Goal: Task Accomplishment & Management: Complete application form

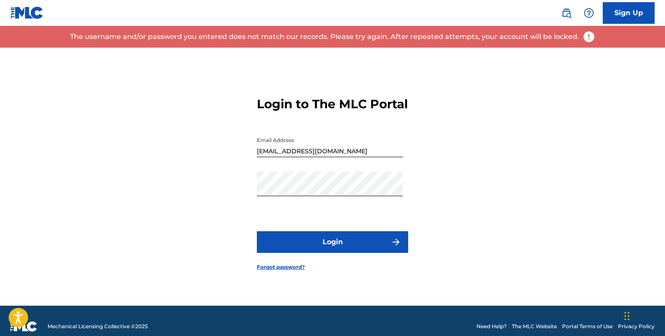
click at [356, 240] on button "Login" at bounding box center [332, 242] width 151 height 22
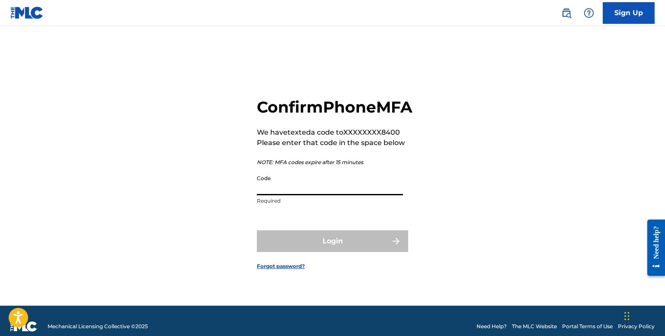
click at [342, 195] on input "Code" at bounding box center [330, 182] width 146 height 25
type input "y"
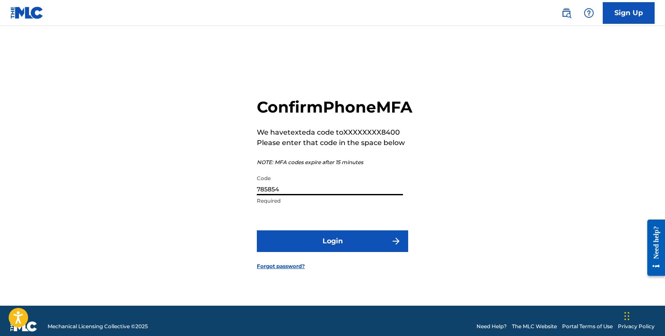
type input "785854"
click at [334, 247] on button "Login" at bounding box center [332, 241] width 151 height 22
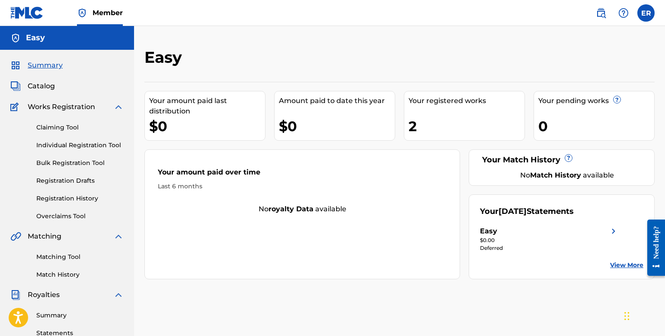
click at [52, 128] on link "Claiming Tool" at bounding box center [79, 127] width 87 height 9
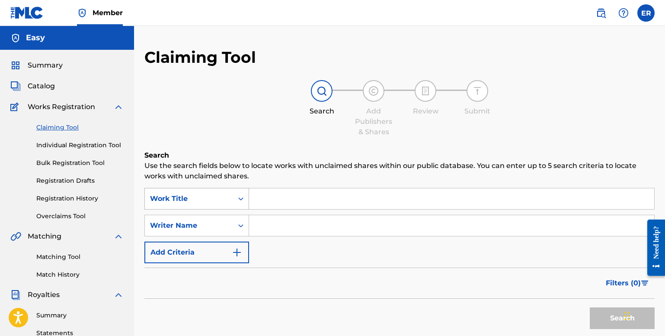
click at [192, 195] on div "Work Title" at bounding box center [189, 198] width 78 height 10
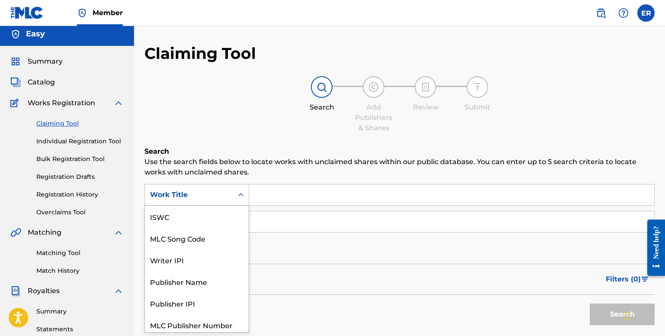
scroll to position [22, 0]
click at [86, 136] on div "Claiming Tool Individual Registration Tool Bulk Registration Tool Registration …" at bounding box center [66, 162] width 113 height 109
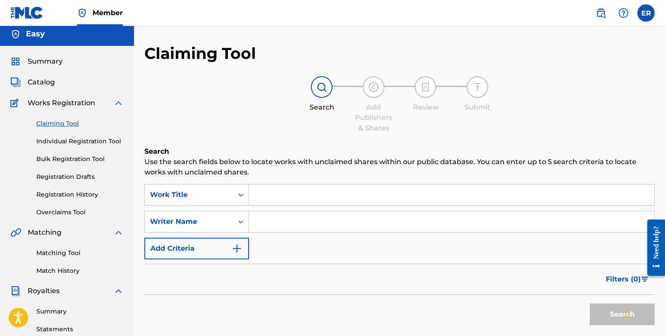
click at [80, 136] on div "Claiming Tool Individual Registration Tool Bulk Registration Tool Registration …" at bounding box center [66, 162] width 113 height 109
click at [80, 138] on link "Individual Registration Tool" at bounding box center [79, 141] width 87 height 9
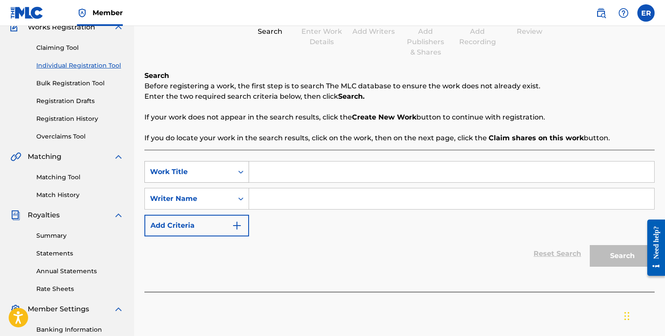
scroll to position [80, 0]
click at [206, 163] on div "Work Title" at bounding box center [196, 171] width 105 height 22
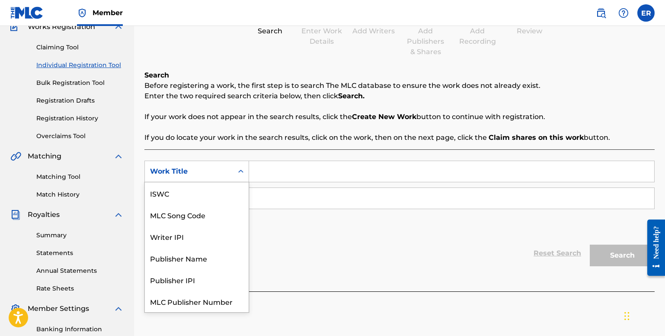
scroll to position [22, 0]
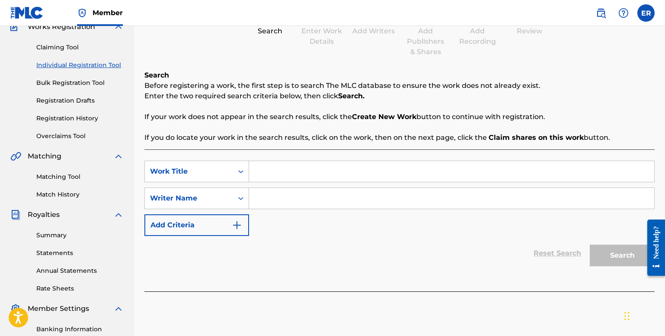
click at [229, 173] on div "Work Title" at bounding box center [189, 171] width 88 height 16
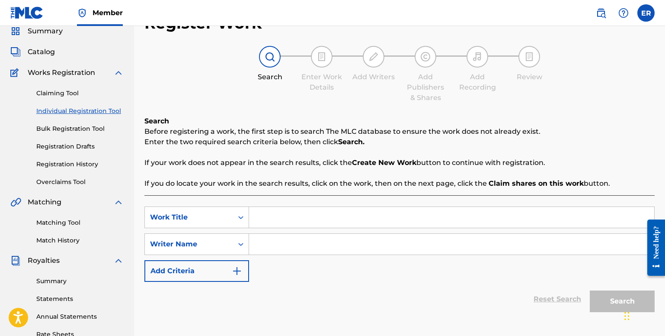
scroll to position [40, 0]
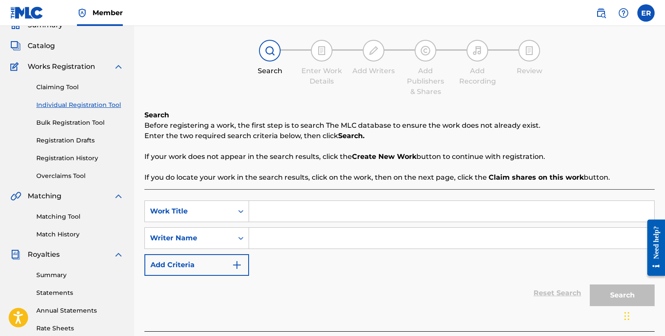
click at [58, 88] on link "Claiming Tool" at bounding box center [79, 87] width 87 height 9
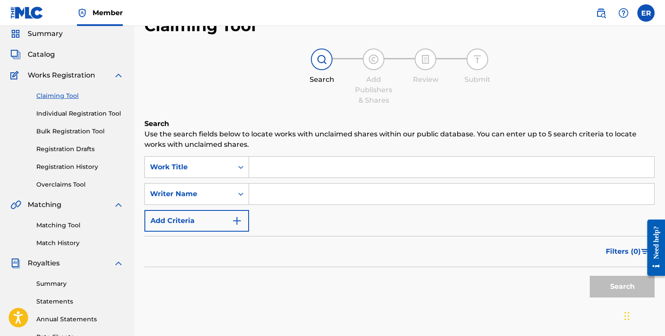
scroll to position [32, 0]
click at [221, 167] on div "Work Title" at bounding box center [189, 166] width 78 height 10
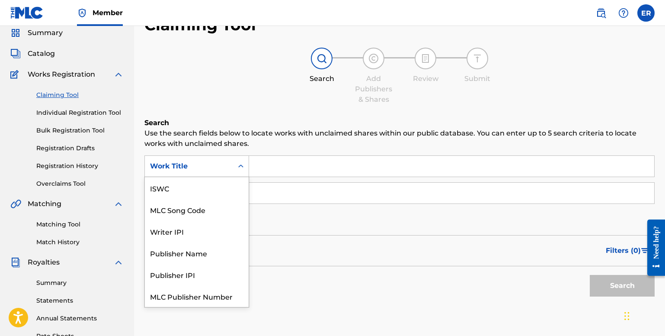
scroll to position [22, 0]
click at [221, 167] on div "Work Title" at bounding box center [189, 166] width 78 height 10
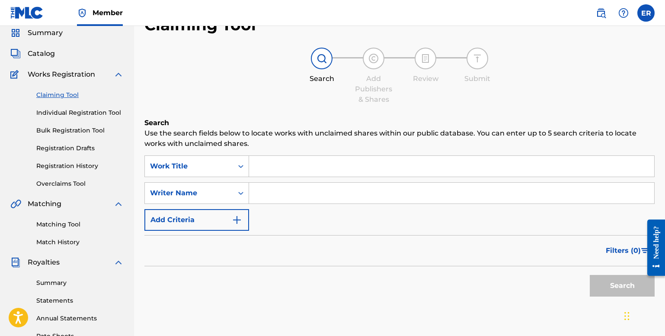
click at [275, 159] on input "Search Form" at bounding box center [451, 166] width 405 height 21
click at [35, 61] on div "Summary Catalog Works Registration Claiming Tool Individual Registration Tool B…" at bounding box center [67, 239] width 134 height 445
click at [37, 58] on span "Catalog" at bounding box center [41, 53] width 27 height 10
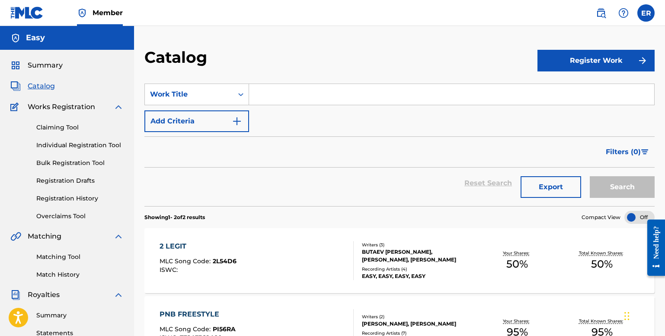
click at [65, 128] on link "Claiming Tool" at bounding box center [79, 127] width 87 height 9
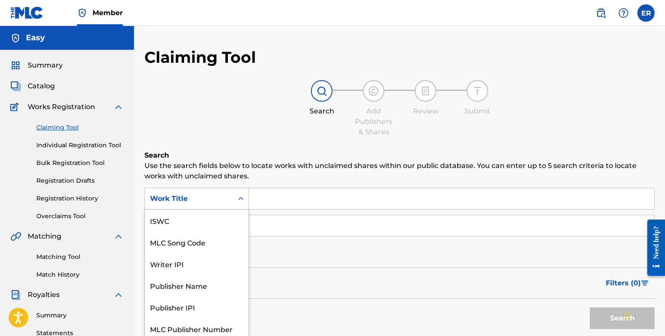
click at [211, 203] on div "Work Title" at bounding box center [189, 198] width 88 height 16
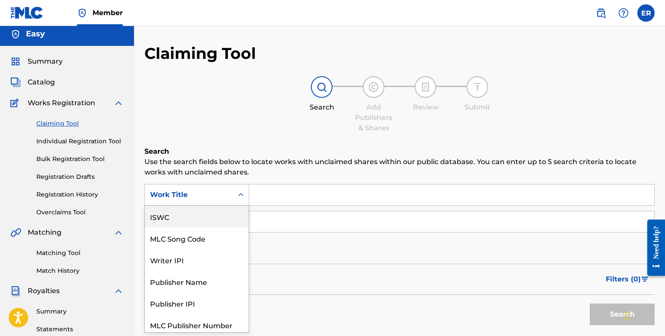
click at [193, 221] on div "ISWC" at bounding box center [197, 216] width 104 height 22
click at [239, 190] on div "Search Form" at bounding box center [241, 195] width 16 height 16
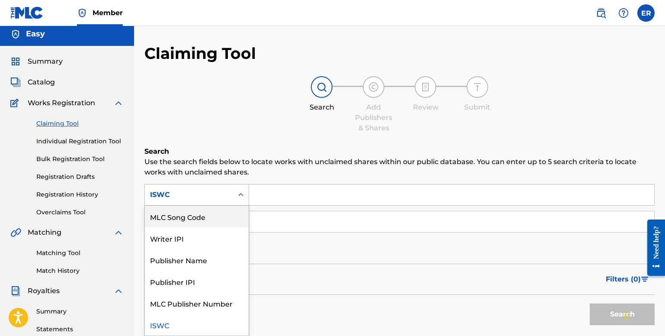
click at [225, 153] on h6 "Search" at bounding box center [399, 151] width 510 height 10
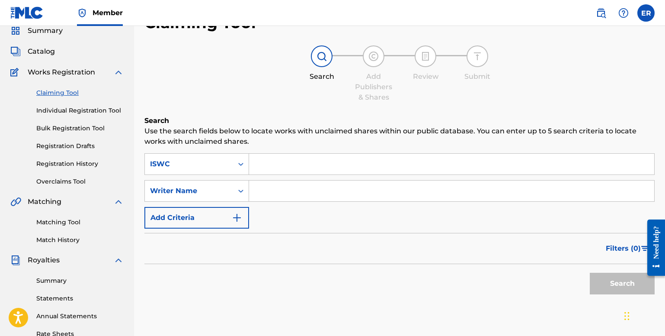
scroll to position [34, 0]
click at [88, 109] on link "Individual Registration Tool" at bounding box center [79, 110] width 87 height 9
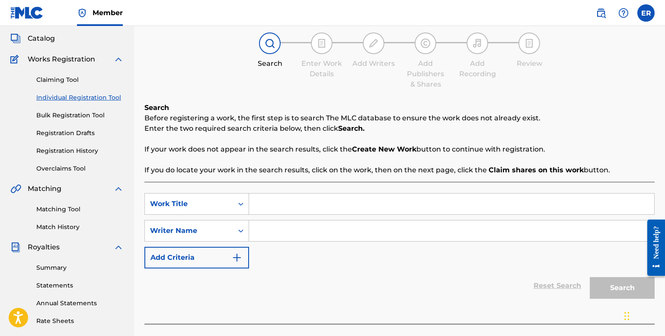
scroll to position [48, 0]
click at [283, 207] on input "Search Form" at bounding box center [451, 203] width 405 height 21
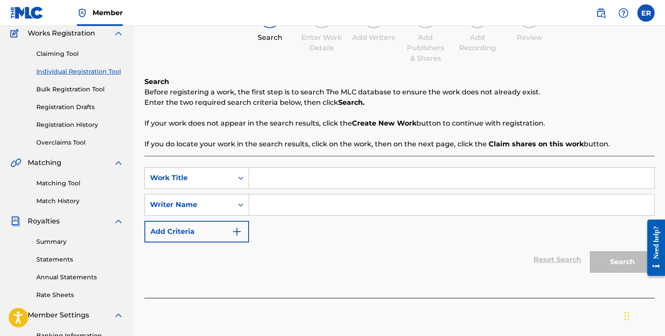
scroll to position [74, 0]
type input "Geeked!"
click at [322, 206] on input "Search Form" at bounding box center [451, 204] width 405 height 21
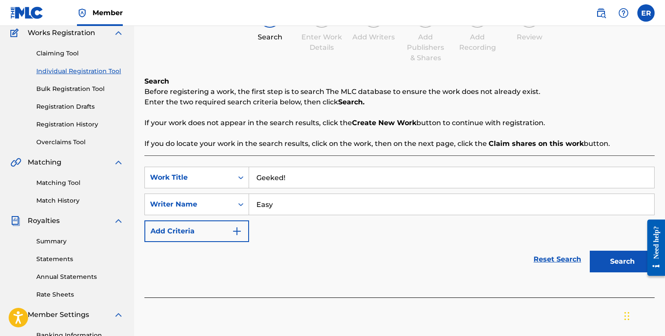
type input "Easy"
click at [635, 266] on button "Search" at bounding box center [622, 261] width 65 height 22
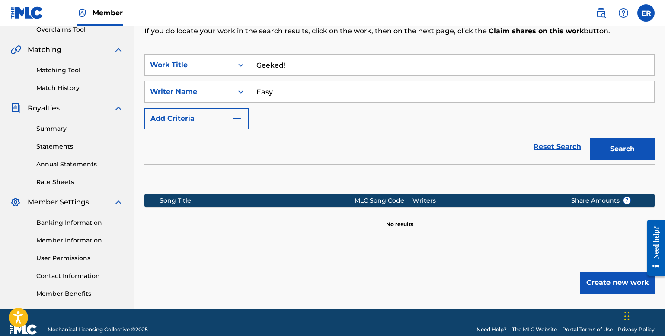
scroll to position [187, 0]
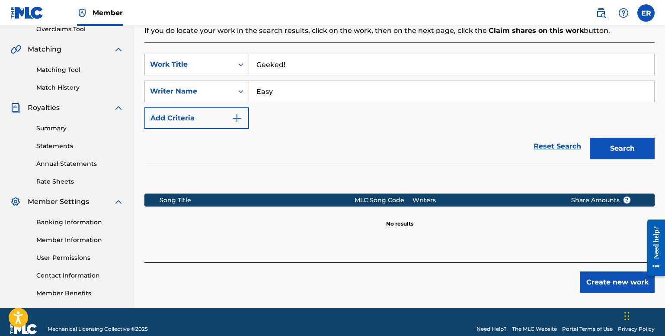
click at [604, 284] on button "Create new work" at bounding box center [617, 282] width 74 height 22
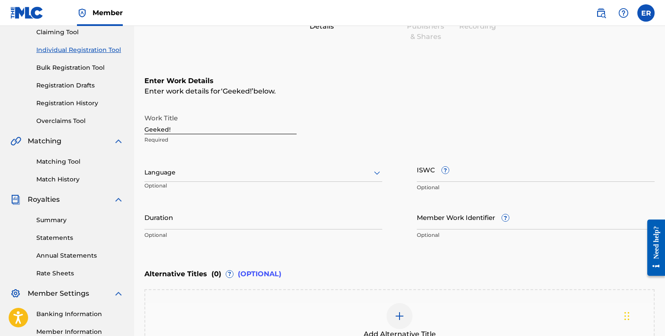
scroll to position [93, 0]
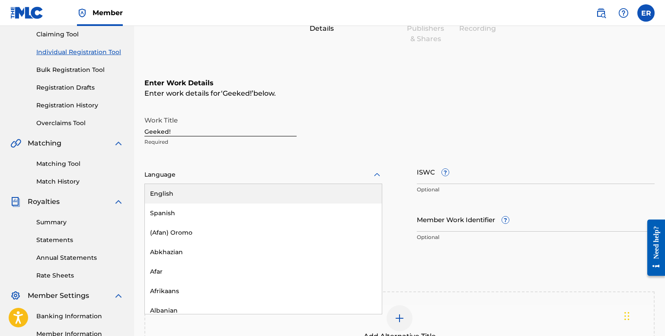
click at [177, 173] on div at bounding box center [263, 174] width 238 height 11
click at [172, 198] on div "English" at bounding box center [263, 193] width 237 height 19
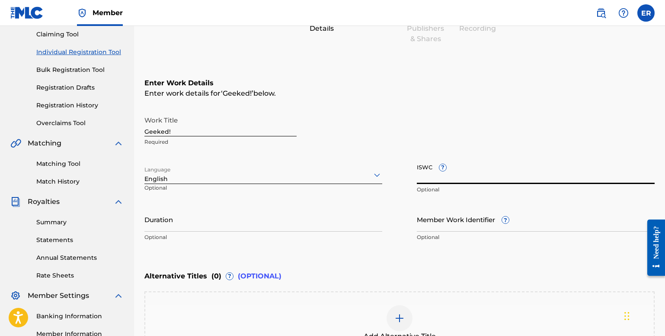
click at [482, 176] on input "ISWC ?" at bounding box center [536, 171] width 238 height 25
paste input "T-331.218.433-7"
type input "T-331.218.433-7"
click at [240, 231] on input "Duration" at bounding box center [263, 219] width 238 height 25
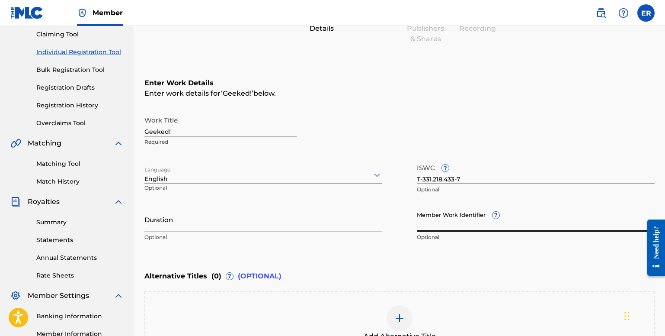
click at [467, 226] on input "Member Work Identifier ?" at bounding box center [536, 219] width 238 height 25
click at [265, 236] on p "Optional" at bounding box center [263, 237] width 238 height 8
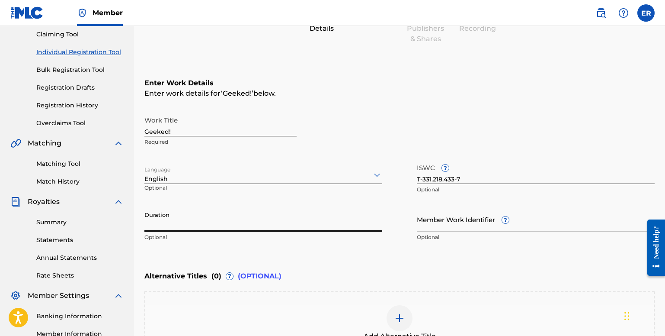
click at [271, 229] on input "Duration" at bounding box center [263, 219] width 238 height 25
type input "02:08"
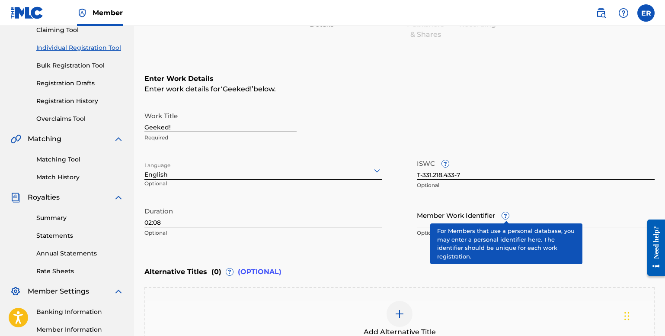
click at [509, 215] on span "?" at bounding box center [505, 215] width 7 height 7
click at [509, 215] on input "Member Work Identifier ?" at bounding box center [536, 214] width 238 height 25
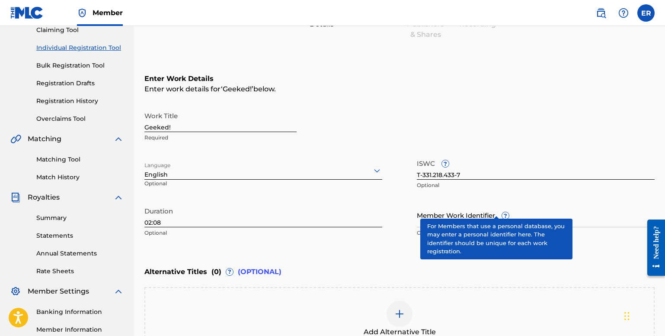
click at [496, 208] on div "Member Work Identifier ? Optional" at bounding box center [536, 221] width 238 height 39
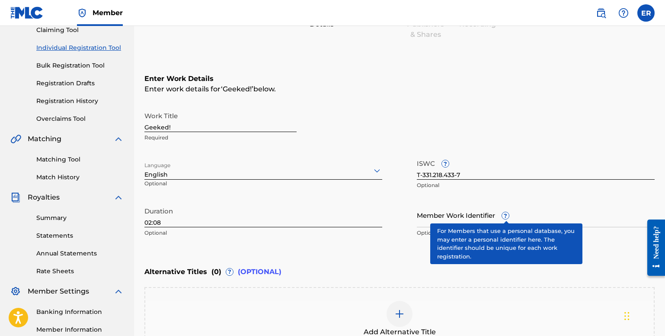
click at [506, 217] on span "?" at bounding box center [505, 215] width 7 height 7
click at [506, 217] on input "Member Work Identifier ?" at bounding box center [536, 214] width 238 height 25
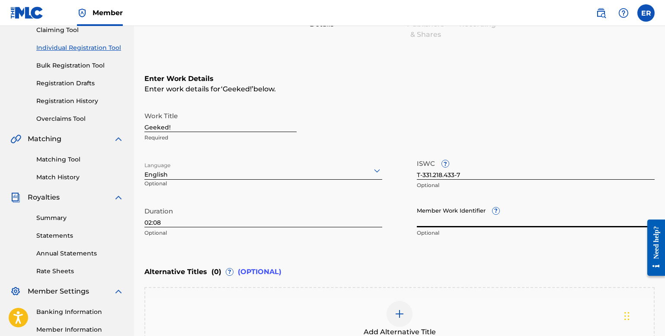
click at [457, 218] on input "Member Work Identifier ?" at bounding box center [536, 214] width 238 height 25
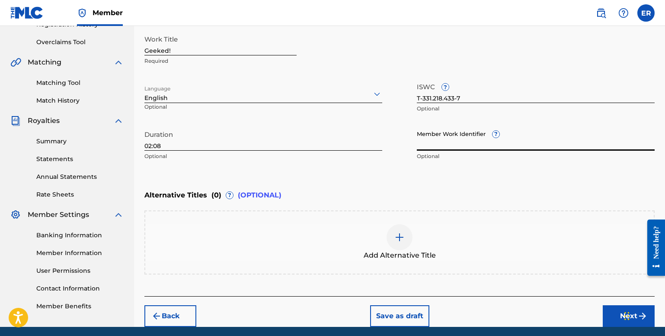
scroll to position [174, 0]
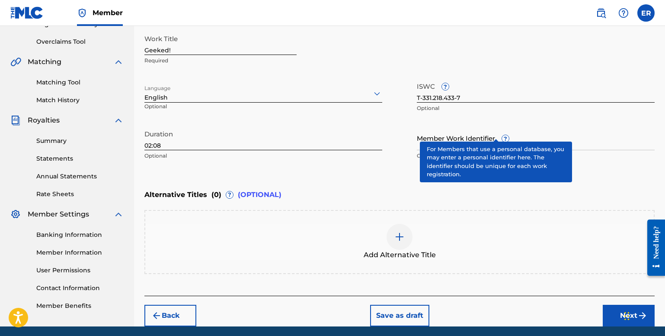
click at [497, 135] on div "Member Work Identifier ? Optional" at bounding box center [536, 144] width 238 height 39
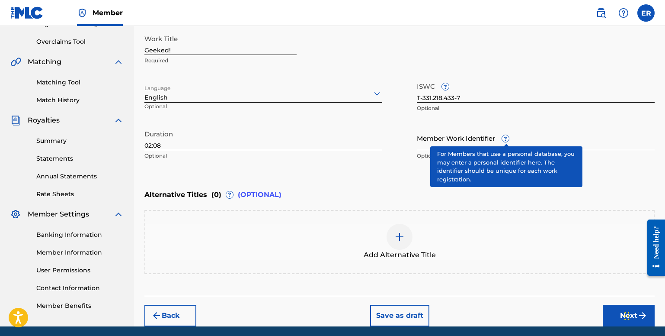
click at [506, 139] on span "?" at bounding box center [505, 138] width 7 height 7
click at [506, 139] on input "Member Work Identifier ?" at bounding box center [536, 137] width 238 height 25
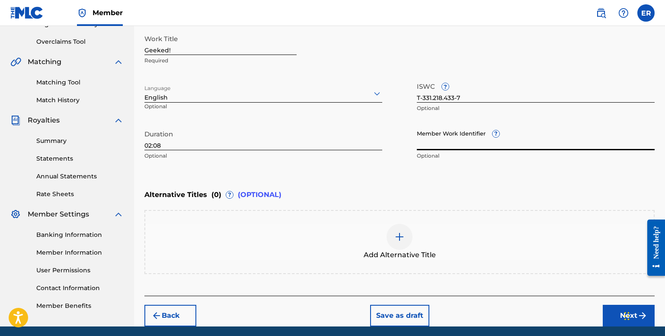
scroll to position [206, 0]
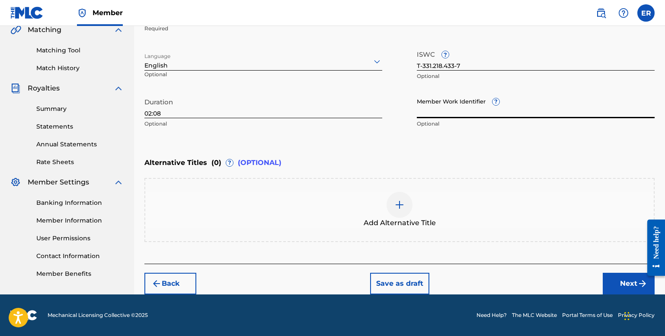
click at [618, 287] on button "Next" at bounding box center [629, 283] width 52 height 22
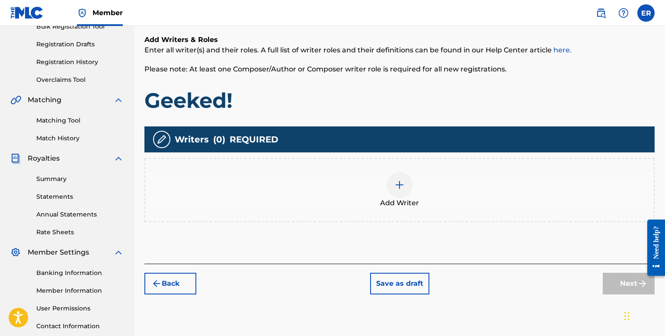
scroll to position [153, 0]
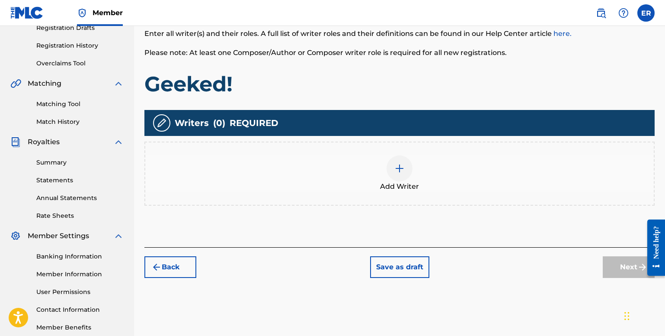
click at [406, 173] on div at bounding box center [400, 168] width 26 height 26
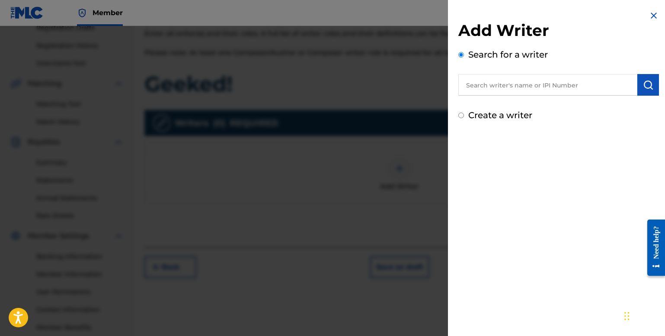
click at [505, 85] on input "text" at bounding box center [547, 85] width 179 height 22
paste input "00878172299"
type input "00878172299"
click at [650, 78] on button "submit" at bounding box center [648, 85] width 22 height 22
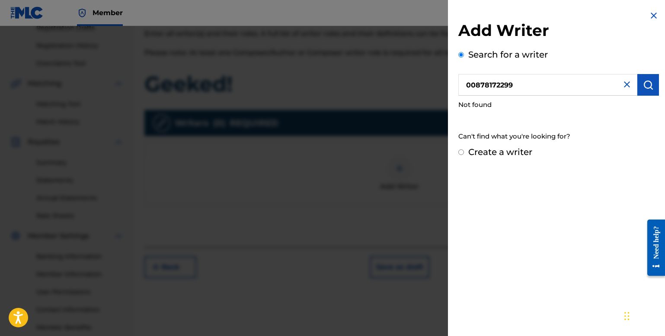
drag, startPoint x: 549, startPoint y: 82, endPoint x: 378, endPoint y: 80, distance: 171.7
click at [378, 80] on div "Add Writer Search for a writer 00878172299 Not found Can't find what you're loo…" at bounding box center [332, 181] width 665 height 310
click at [585, 85] on input "text" at bounding box center [547, 85] width 179 height 22
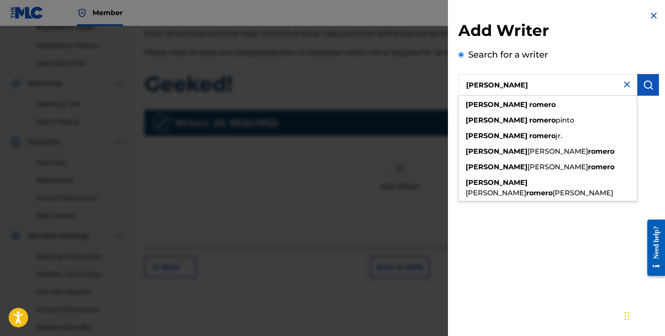
click at [609, 88] on input "[PERSON_NAME]" at bounding box center [547, 85] width 179 height 22
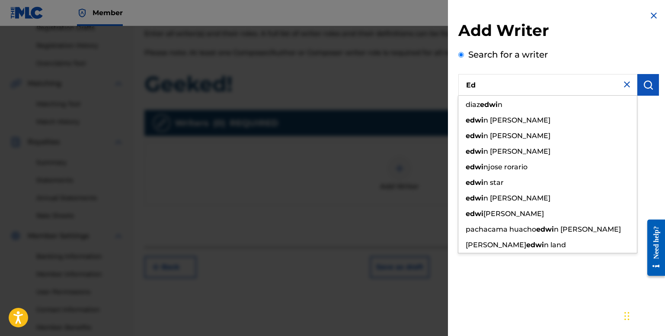
type input "E"
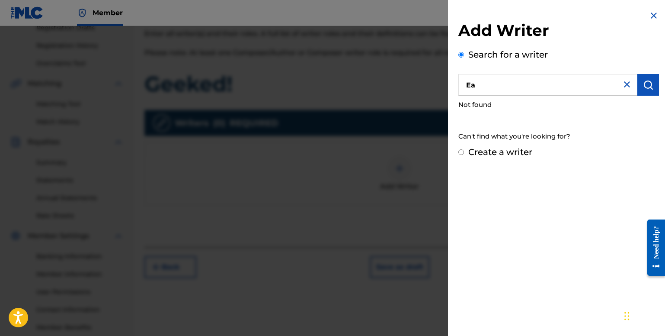
type input "E"
click at [460, 147] on div "Create a writer" at bounding box center [558, 151] width 201 height 13
click at [459, 151] on input "Create a writer" at bounding box center [461, 152] width 6 height 6
radio input "false"
radio input "true"
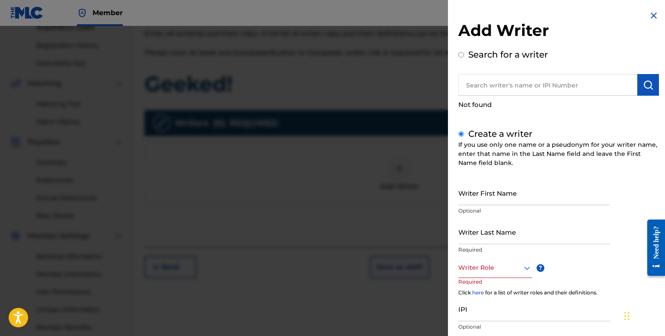
click at [510, 206] on div "Writer First Name Optional" at bounding box center [534, 199] width 152 height 39
click at [511, 202] on input "Writer First Name" at bounding box center [534, 192] width 152 height 25
type input "D"
type input "[PERSON_NAME]"
click at [498, 241] on input "Writer Last Name" at bounding box center [534, 231] width 152 height 25
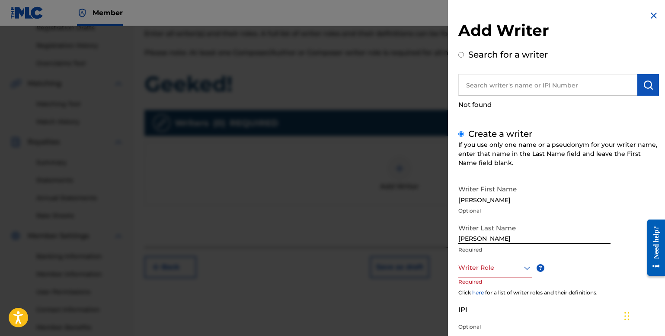
type input "[PERSON_NAME]"
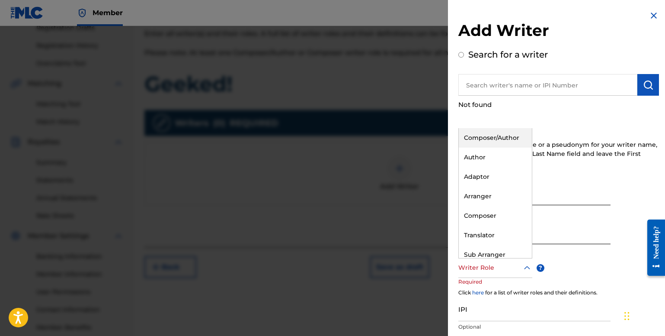
click at [511, 269] on div at bounding box center [495, 267] width 74 height 11
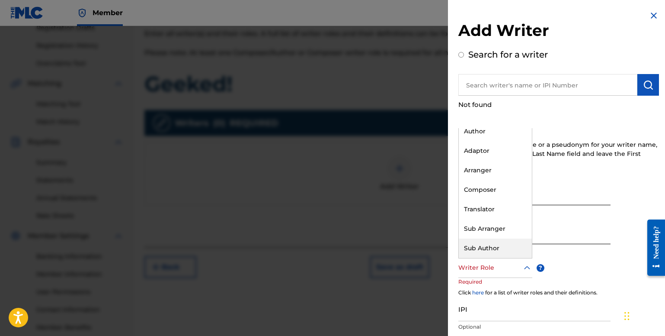
scroll to position [0, 0]
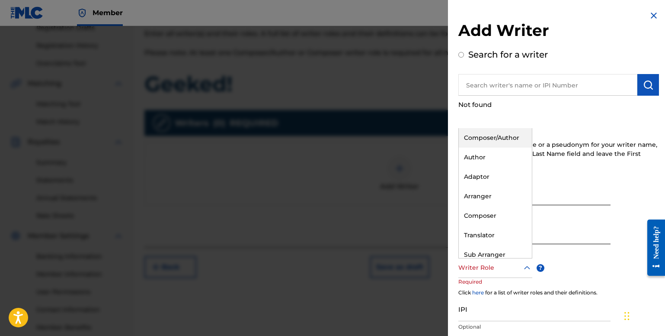
click at [494, 141] on div "Composer/Author" at bounding box center [495, 137] width 73 height 19
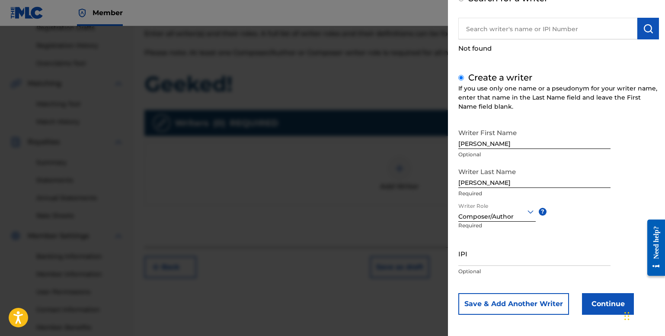
scroll to position [58, 0]
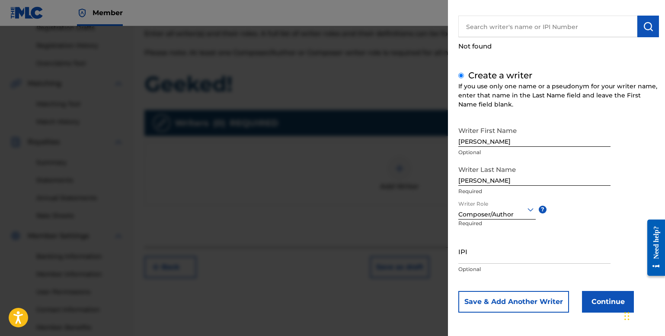
click at [471, 267] on p "Optional" at bounding box center [534, 269] width 152 height 8
click at [477, 263] on input "IPI" at bounding box center [534, 251] width 152 height 25
drag, startPoint x: 482, startPoint y: 260, endPoint x: 474, endPoint y: 259, distance: 8.3
paste input "00878172299"
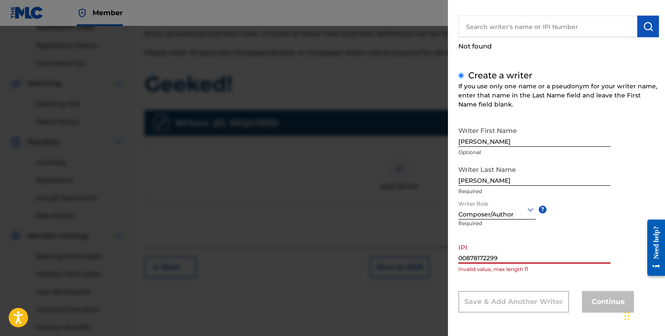
click at [493, 175] on input "[PERSON_NAME]" at bounding box center [534, 173] width 152 height 25
click at [534, 254] on input "00878172299" at bounding box center [534, 251] width 152 height 25
type input "0"
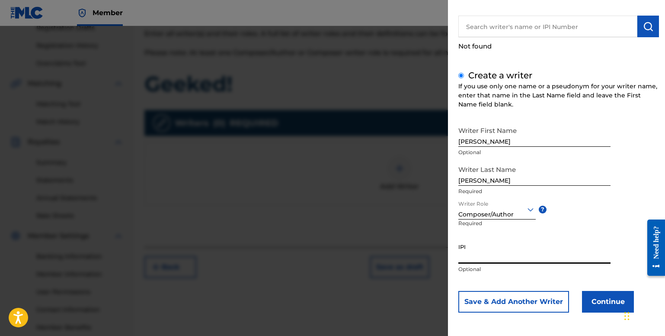
click at [534, 254] on input "IPI" at bounding box center [534, 251] width 152 height 25
paste input "878172299"
type input "878172299"
click at [593, 293] on button "Continue" at bounding box center [608, 302] width 52 height 22
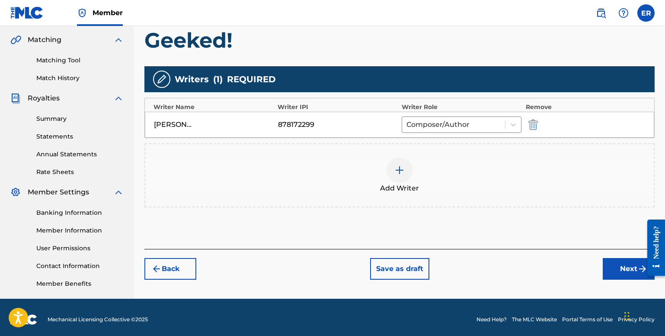
scroll to position [201, 0]
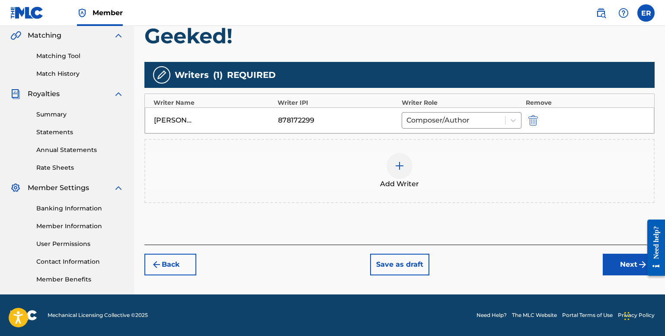
click at [657, 249] on div "Need help?" at bounding box center [656, 241] width 12 height 33
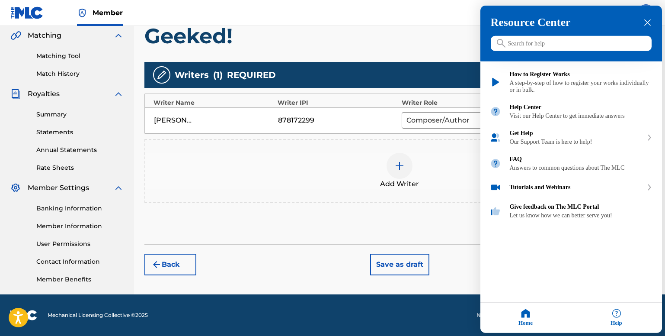
click at [634, 261] on div "Resource Center Help Get the help you need from our knowledge base News Search …" at bounding box center [571, 169] width 182 height 327
click at [406, 243] on div at bounding box center [332, 168] width 665 height 336
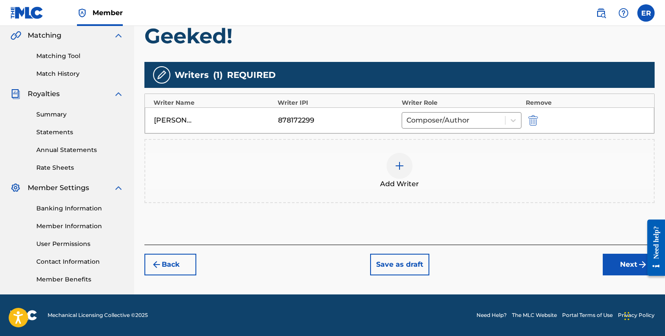
click at [612, 265] on button "Next" at bounding box center [629, 264] width 52 height 22
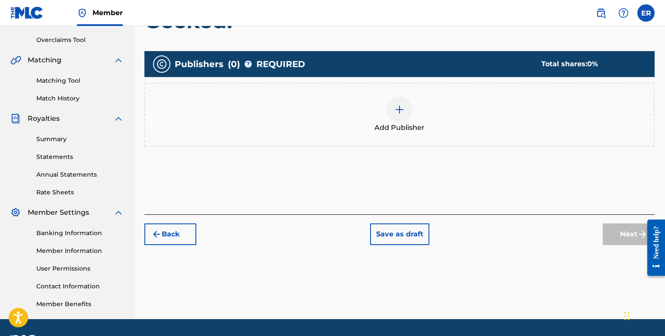
scroll to position [145, 0]
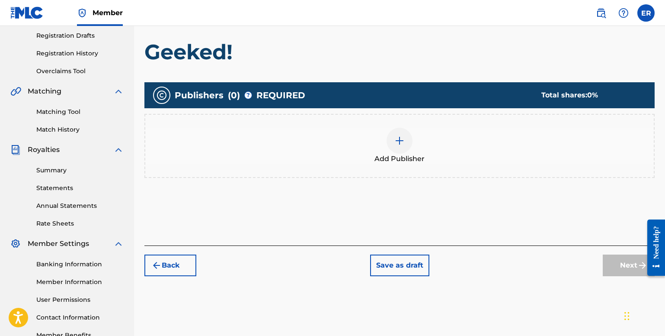
click at [391, 146] on div at bounding box center [400, 141] width 26 height 26
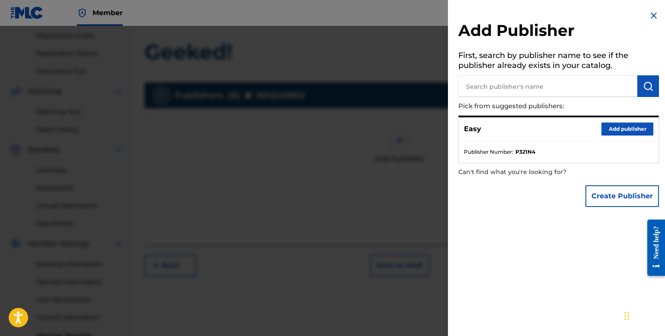
click at [617, 129] on button "Add publisher" at bounding box center [628, 128] width 52 height 13
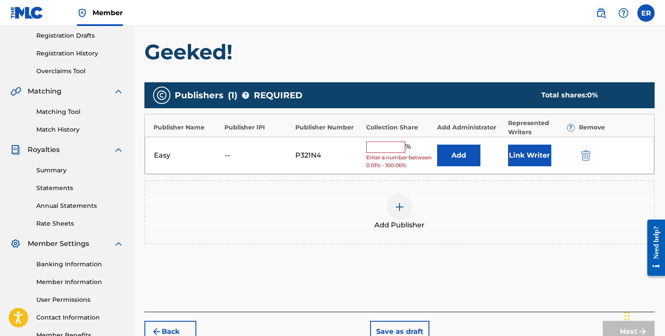
click at [395, 142] on input "text" at bounding box center [385, 146] width 39 height 11
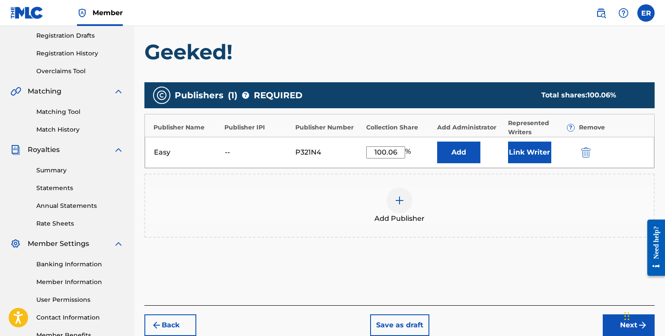
type input "100.06"
click at [618, 327] on button "Next" at bounding box center [629, 325] width 52 height 22
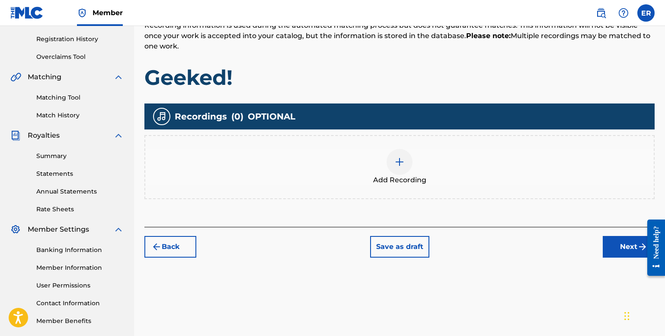
scroll to position [160, 0]
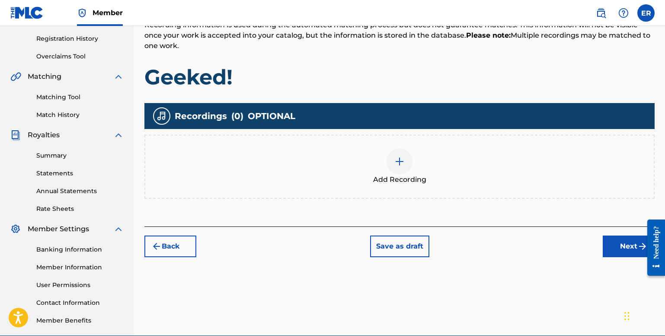
click at [397, 163] on img at bounding box center [399, 161] width 10 height 10
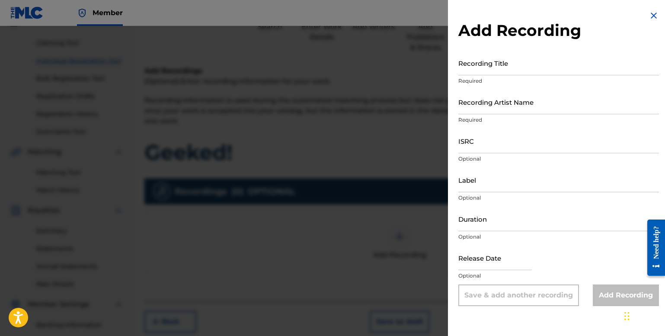
scroll to position [84, 0]
click at [477, 190] on input "Label" at bounding box center [558, 179] width 201 height 25
click at [440, 158] on div at bounding box center [332, 194] width 665 height 336
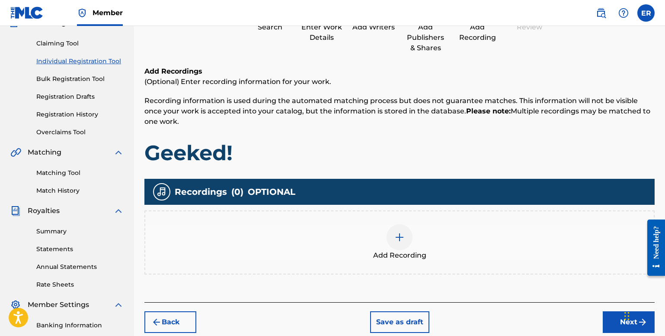
click at [393, 243] on div at bounding box center [400, 237] width 26 height 26
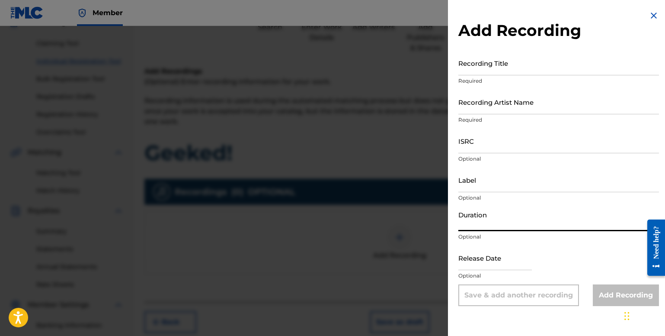
click at [490, 226] on input "Duration" at bounding box center [558, 218] width 201 height 25
click at [480, 225] on input "Duration" at bounding box center [558, 218] width 201 height 25
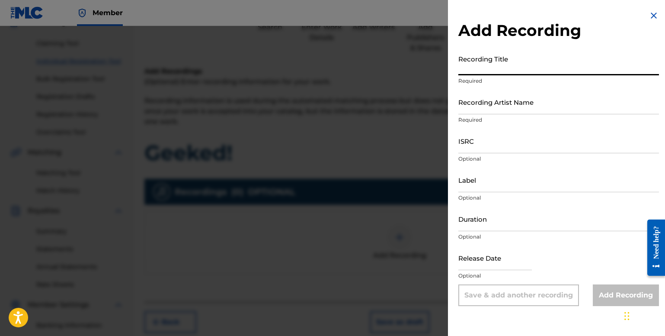
click at [501, 72] on input "Recording Title" at bounding box center [558, 63] width 201 height 25
click at [652, 20] on img at bounding box center [654, 15] width 10 height 10
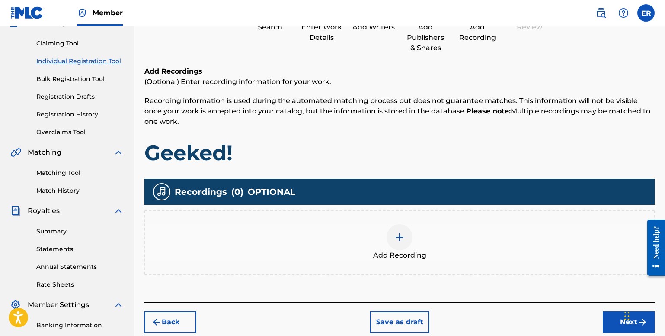
click at [399, 231] on div at bounding box center [400, 237] width 26 height 26
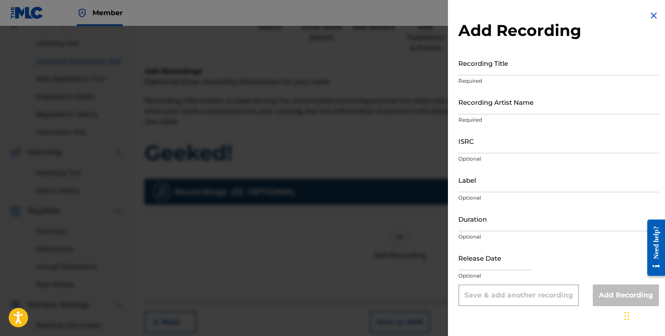
click at [470, 74] on input "Recording Title" at bounding box center [558, 63] width 201 height 25
click at [325, 100] on div at bounding box center [332, 194] width 665 height 336
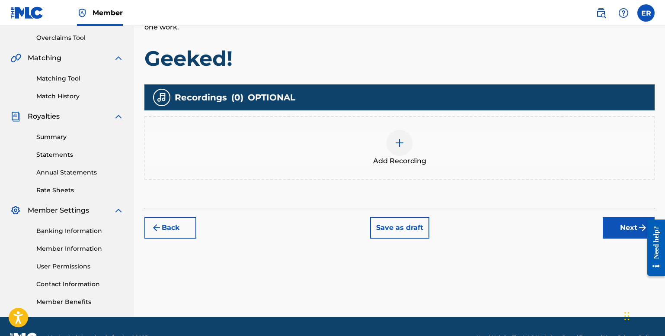
scroll to position [179, 0]
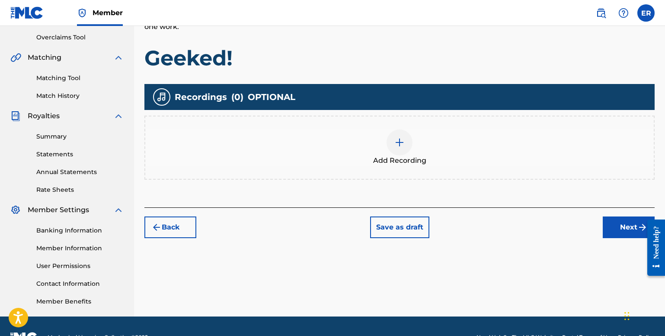
drag, startPoint x: 603, startPoint y: 223, endPoint x: 625, endPoint y: 234, distance: 25.0
click at [625, 234] on button "Next" at bounding box center [629, 227] width 52 height 22
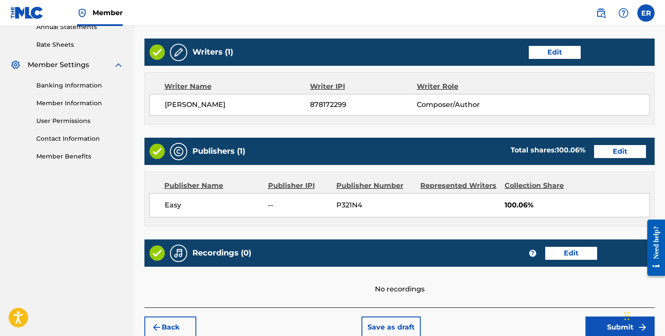
scroll to position [367, 0]
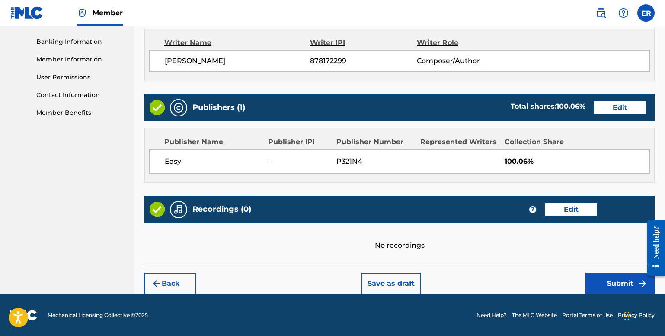
click at [608, 282] on button "Submit" at bounding box center [620, 283] width 69 height 22
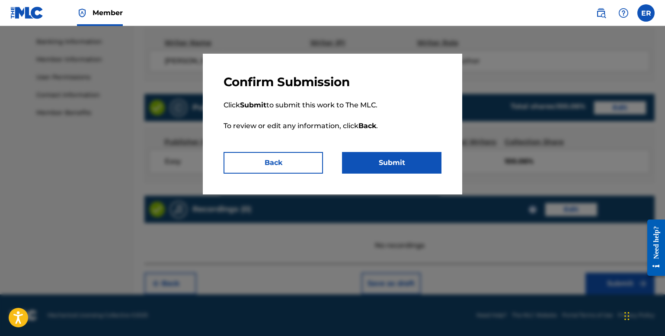
click at [392, 171] on button "Submit" at bounding box center [391, 163] width 99 height 22
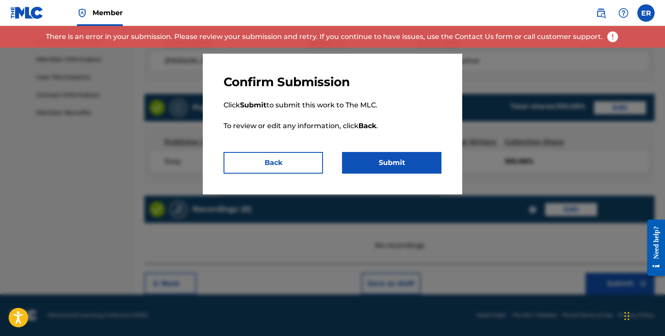
click at [186, 119] on div at bounding box center [332, 194] width 665 height 336
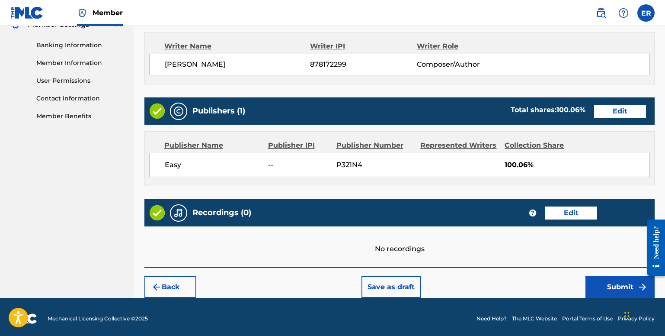
scroll to position [363, 0]
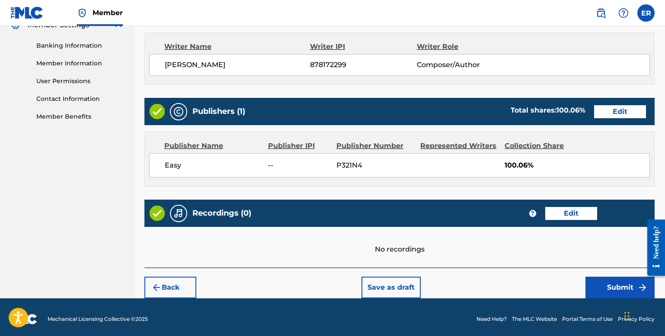
click at [552, 210] on button "Edit" at bounding box center [571, 213] width 52 height 13
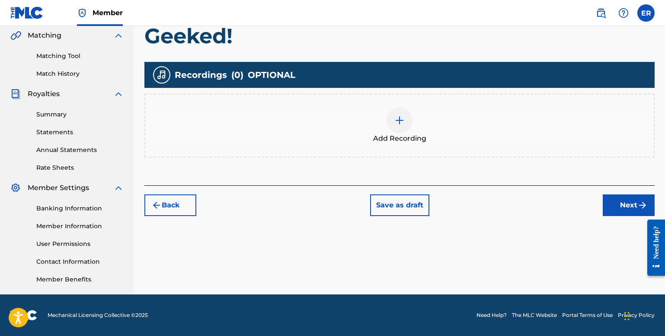
click at [403, 119] on img at bounding box center [399, 120] width 10 height 10
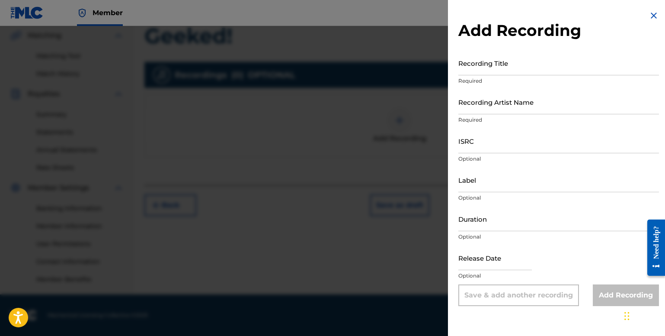
click at [491, 69] on input "Recording Title" at bounding box center [558, 63] width 201 height 25
type input "Geeked!"
click at [504, 109] on input "Recording Artist Name" at bounding box center [558, 102] width 201 height 25
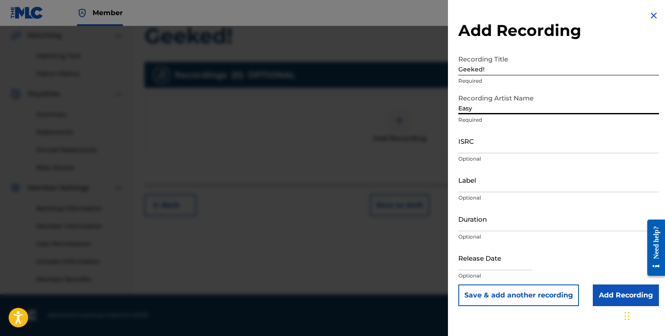
type input "Easy"
click at [492, 150] on input "ISRC" at bounding box center [558, 140] width 201 height 25
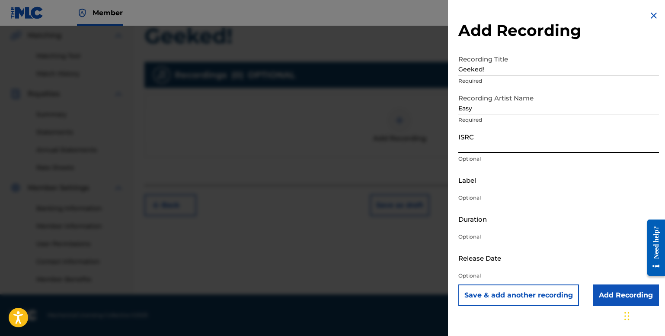
paste input "QZLBC2412596"
type input "QZLBC2412596"
click at [502, 218] on input "Duration" at bounding box center [558, 218] width 201 height 25
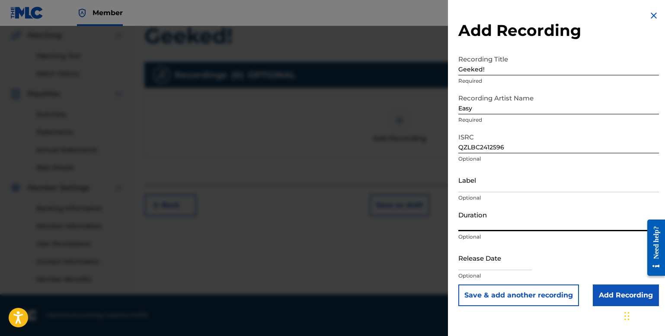
click at [474, 197] on p "Optional" at bounding box center [558, 198] width 201 height 8
click at [479, 192] on div "Label Optional" at bounding box center [558, 186] width 201 height 39
click at [482, 187] on input "Label" at bounding box center [558, 179] width 201 height 25
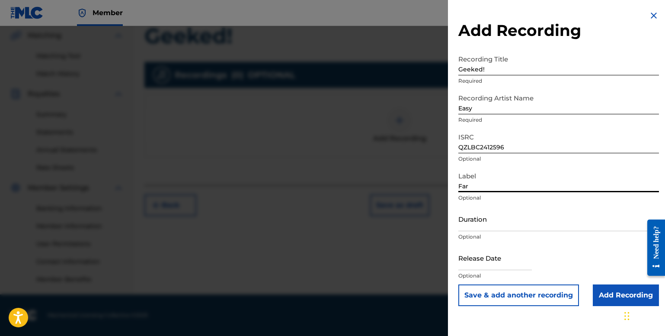
type input "Far Out Music LLC."
click at [493, 224] on input "Duration" at bounding box center [558, 218] width 201 height 25
click at [623, 147] on input "QZLBC2412596" at bounding box center [558, 140] width 201 height 25
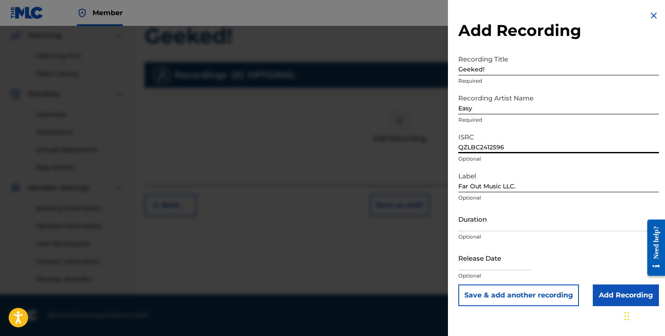
click at [493, 228] on input "Duration" at bounding box center [558, 218] width 201 height 25
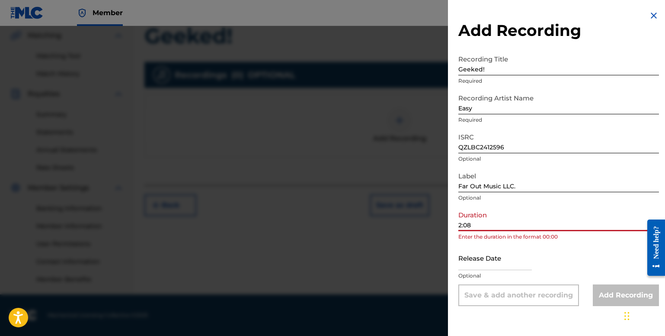
click at [464, 225] on input "2:08" at bounding box center [558, 218] width 201 height 25
click at [458, 226] on div "Add Recording Recording Title Geeked! Required Recording Artist Name Easy Requi…" at bounding box center [558, 158] width 221 height 316
click at [459, 226] on input "2:08" at bounding box center [558, 218] width 201 height 25
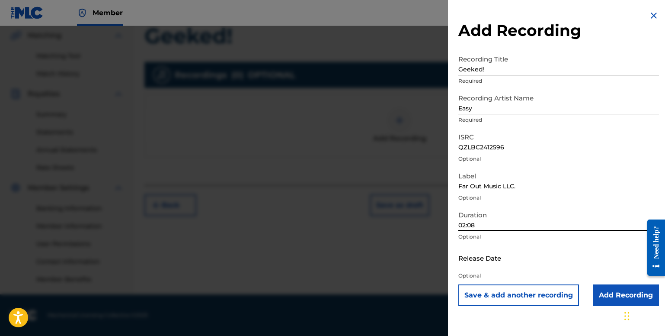
type input "02:08"
click at [478, 269] on input "text" at bounding box center [495, 257] width 74 height 25
select select "8"
select select "2025"
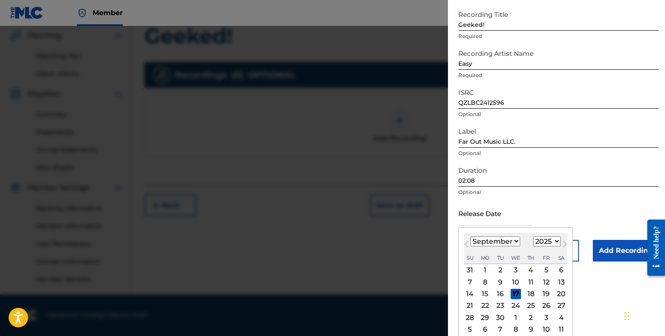
scroll to position [49, 0]
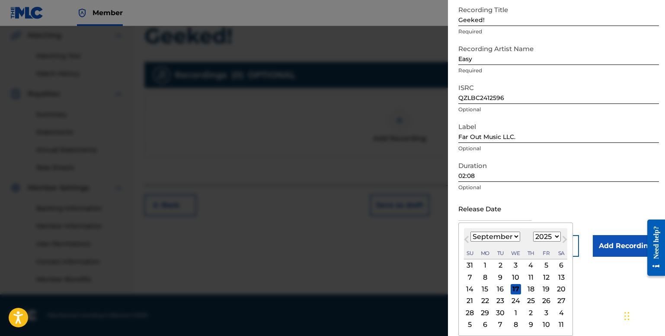
click at [514, 236] on select "January February March April May June July August September October November De…" at bounding box center [496, 236] width 50 height 10
click at [471, 231] on select "January February March April May June July August September October November De…" at bounding box center [496, 236] width 50 height 10
click at [498, 288] on div "16" at bounding box center [500, 289] width 10 height 10
type input "[DATE]"
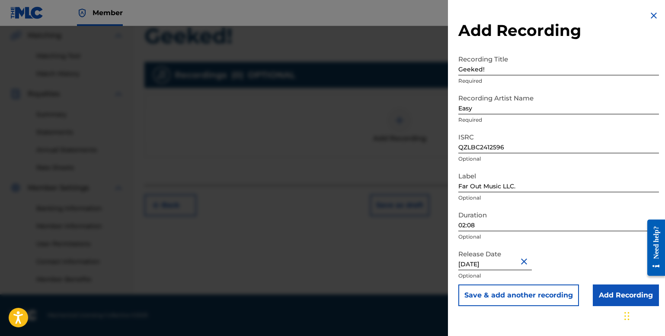
click at [530, 265] on button "Close" at bounding box center [525, 261] width 13 height 26
